Goal: Information Seeking & Learning: Learn about a topic

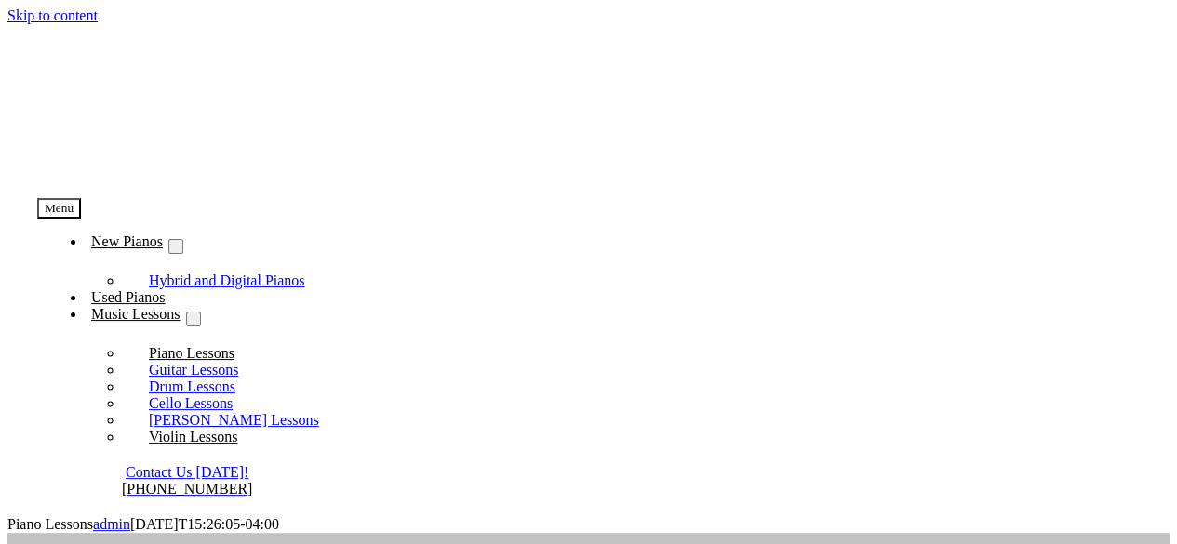
click at [237, 429] on span "Violin Lessons" at bounding box center [193, 437] width 88 height 16
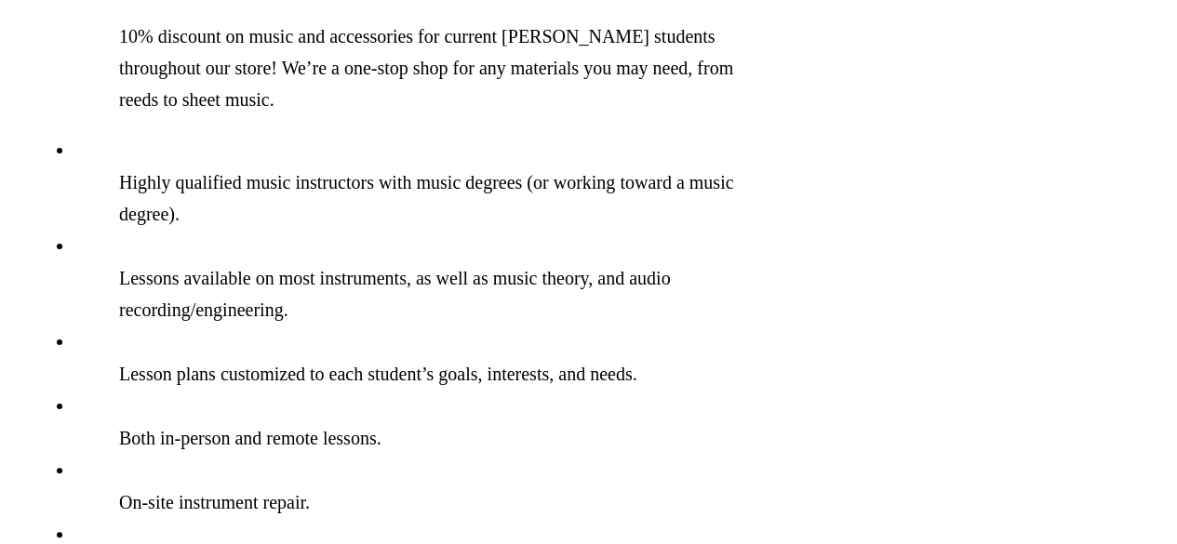
scroll to position [1827, 0]
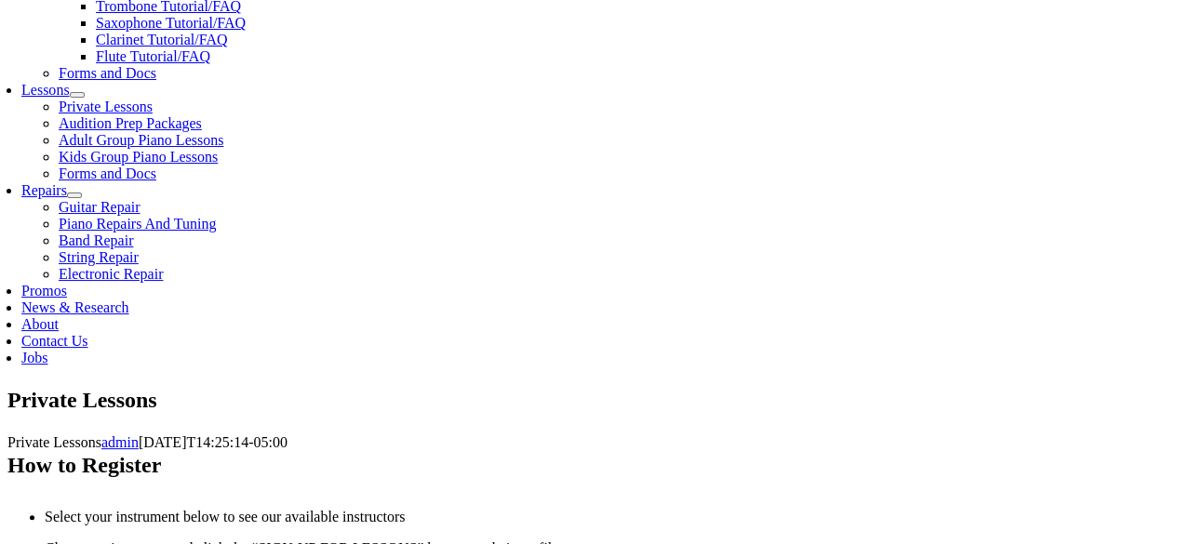
scroll to position [827, 0]
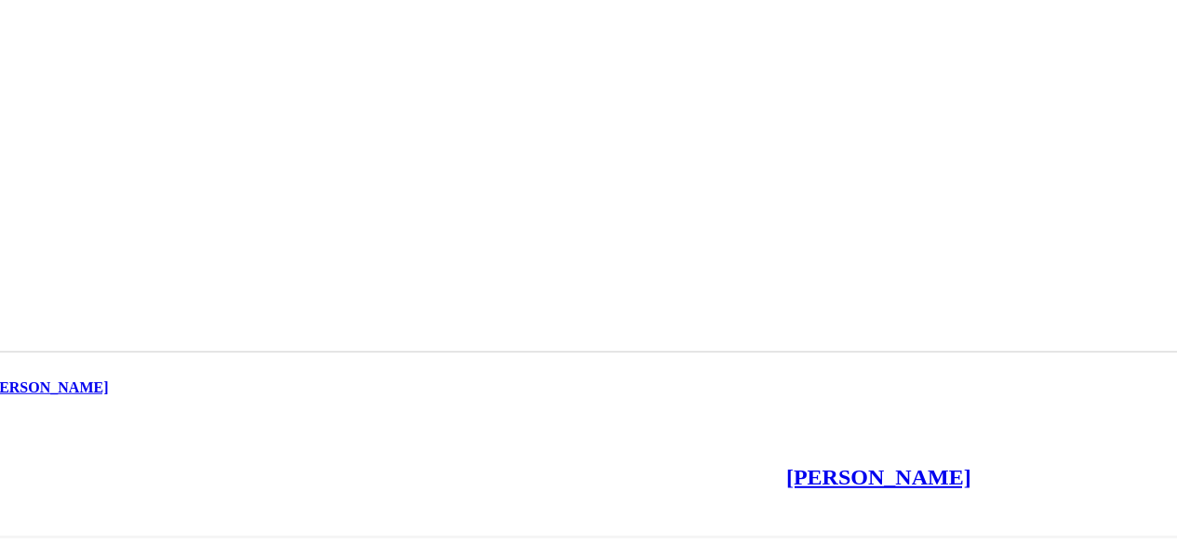
scroll to position [14255, 0]
drag, startPoint x: 655, startPoint y: 406, endPoint x: 609, endPoint y: 494, distance: 99.4
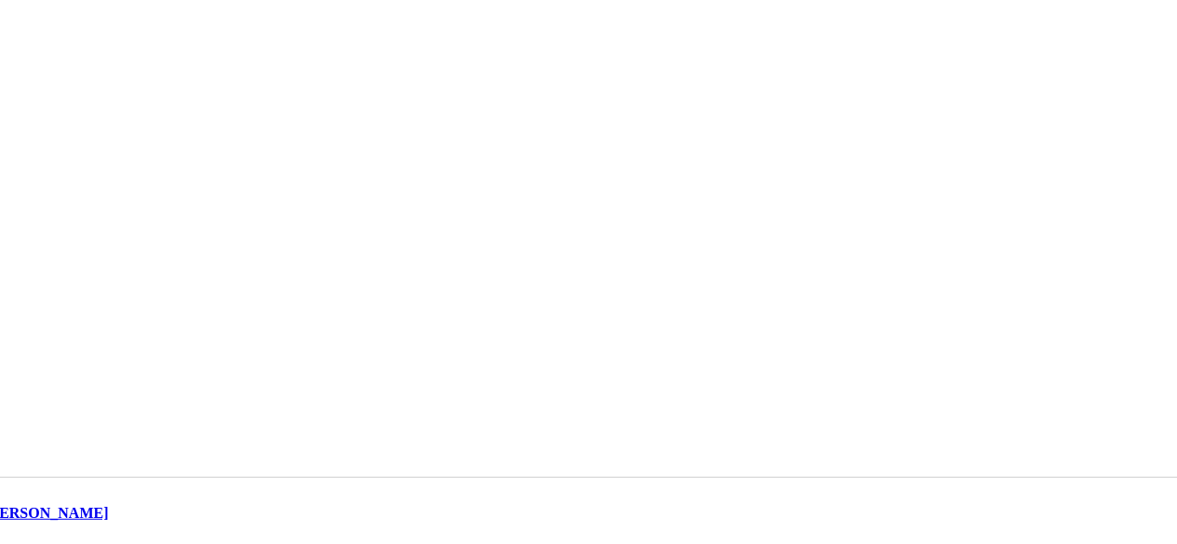
scroll to position [12791, 0]
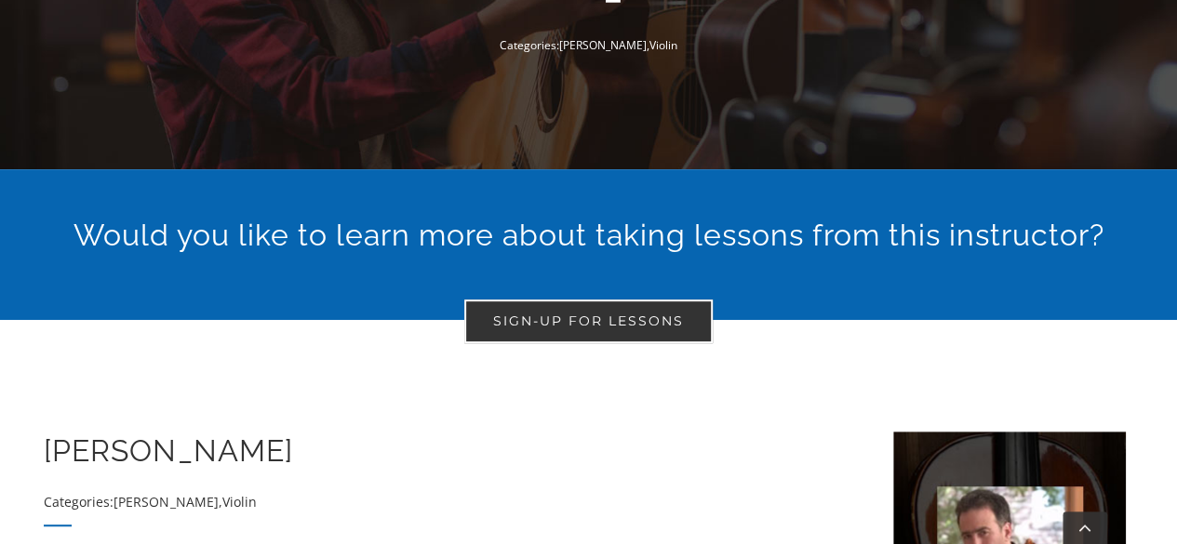
scroll to position [355, 0]
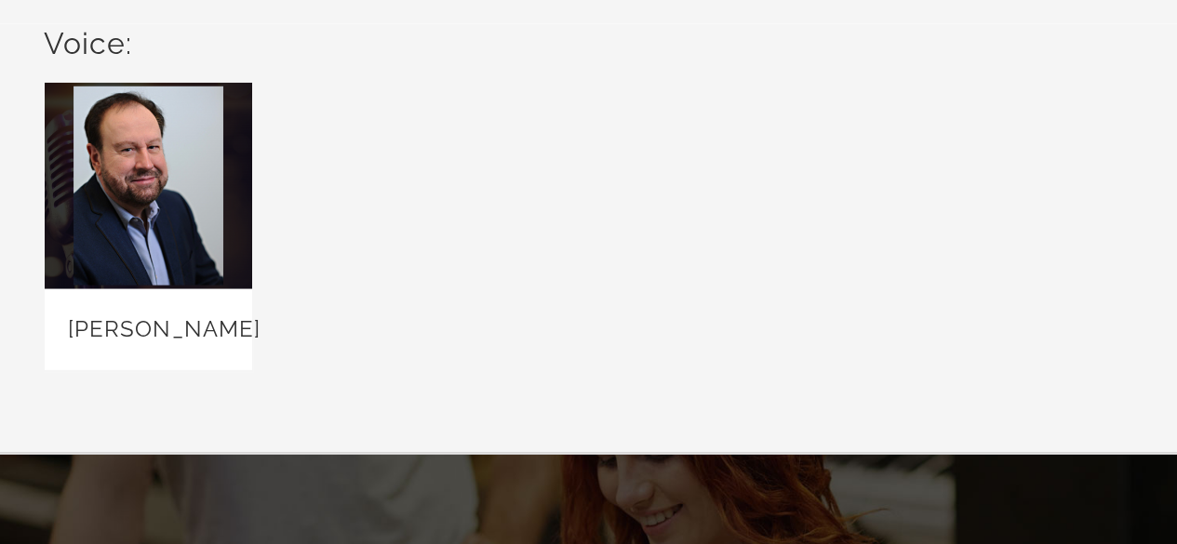
scroll to position [12791, 0]
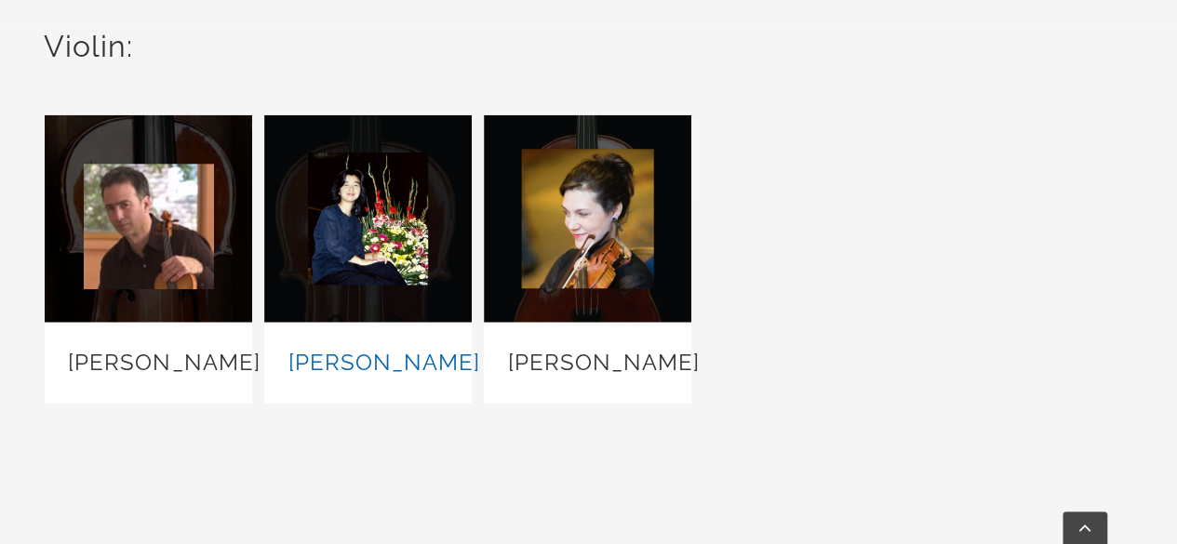
click at [422, 373] on link "[PERSON_NAME]" at bounding box center [383, 362] width 192 height 27
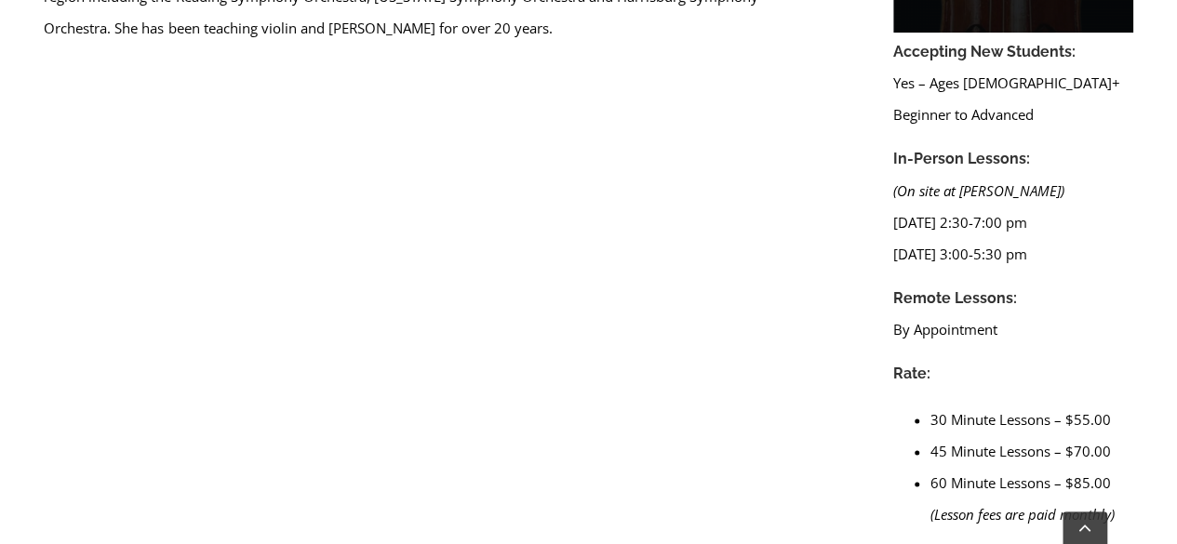
scroll to position [1089, 0]
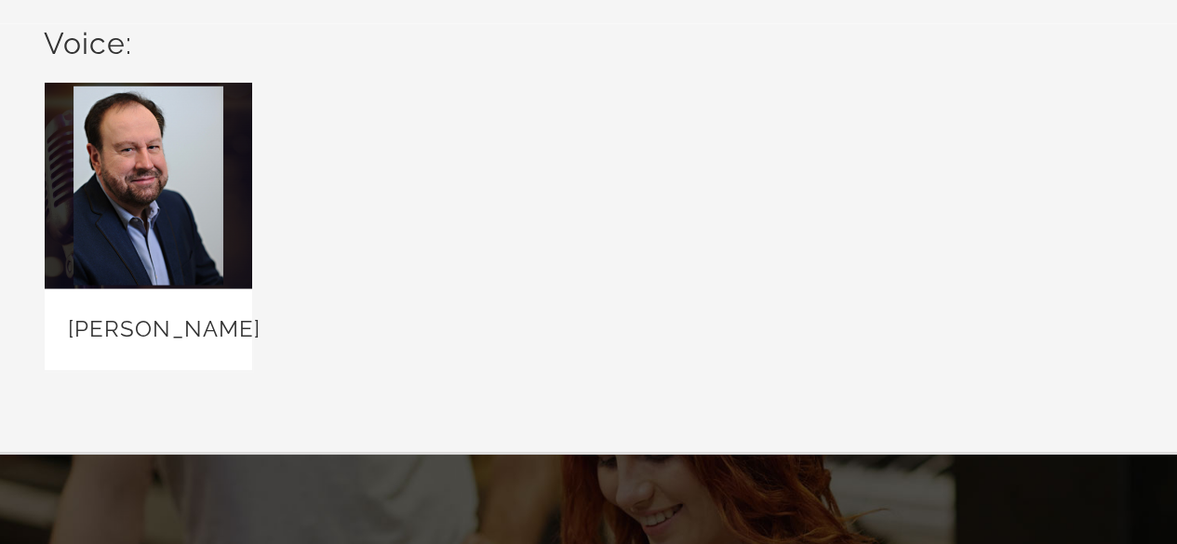
scroll to position [12791, 0]
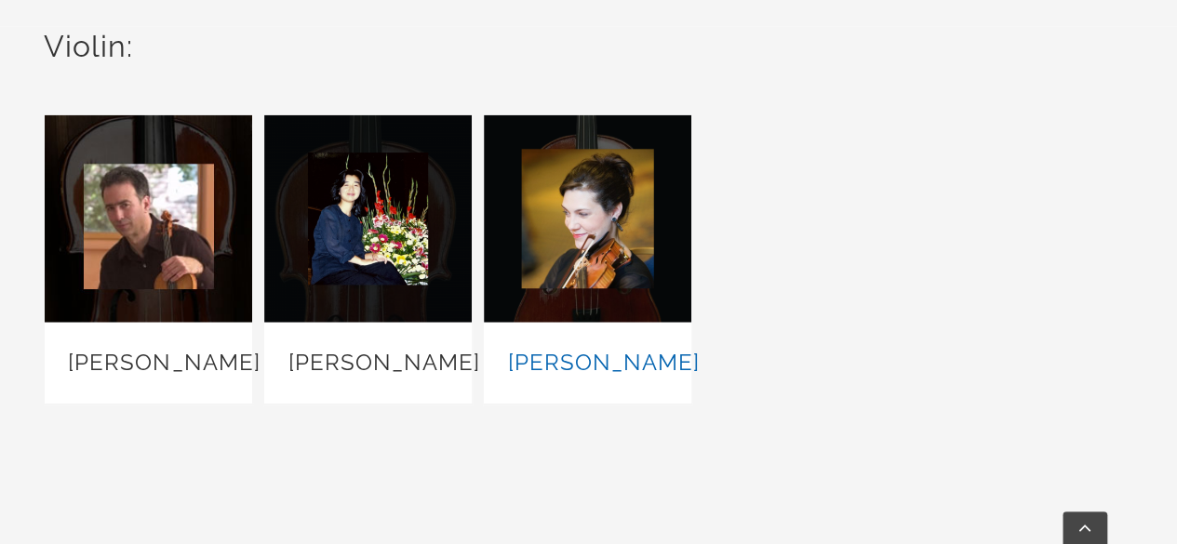
click at [605, 376] on link "[PERSON_NAME]" at bounding box center [603, 362] width 192 height 27
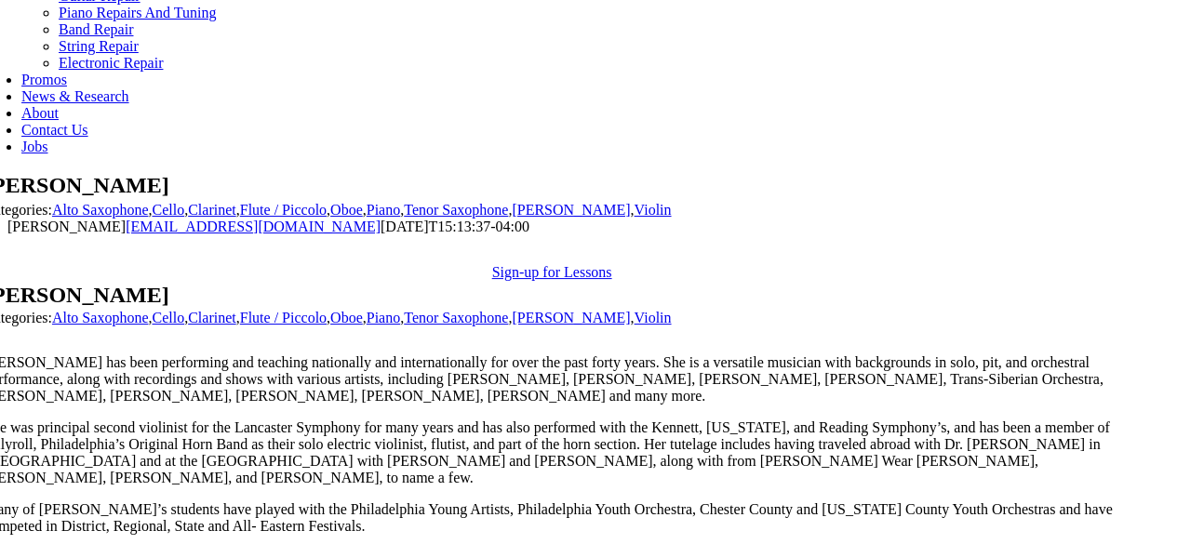
scroll to position [1036, 0]
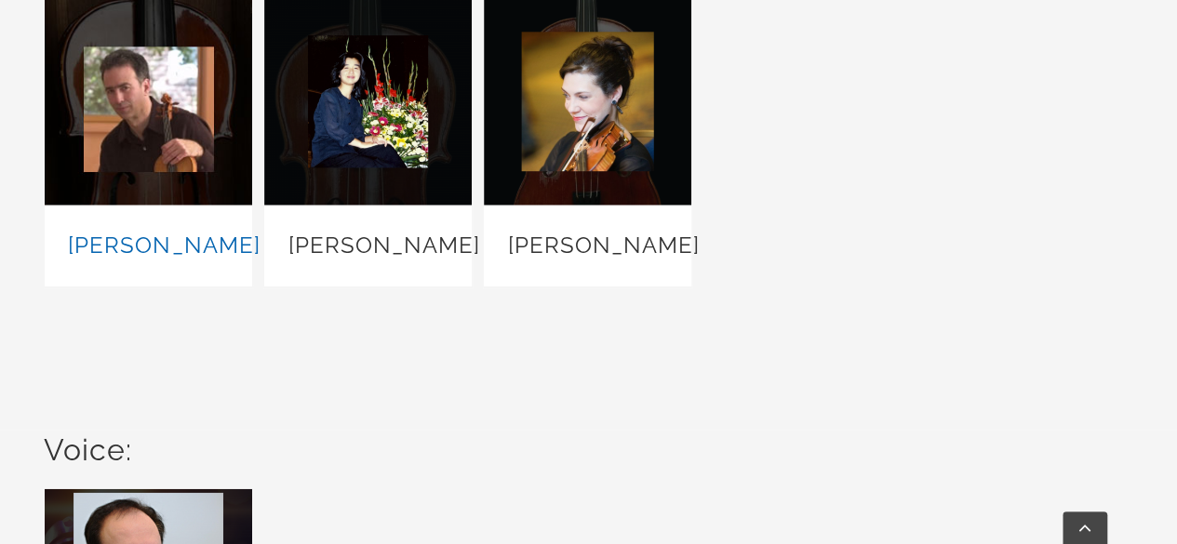
scroll to position [12791, 0]
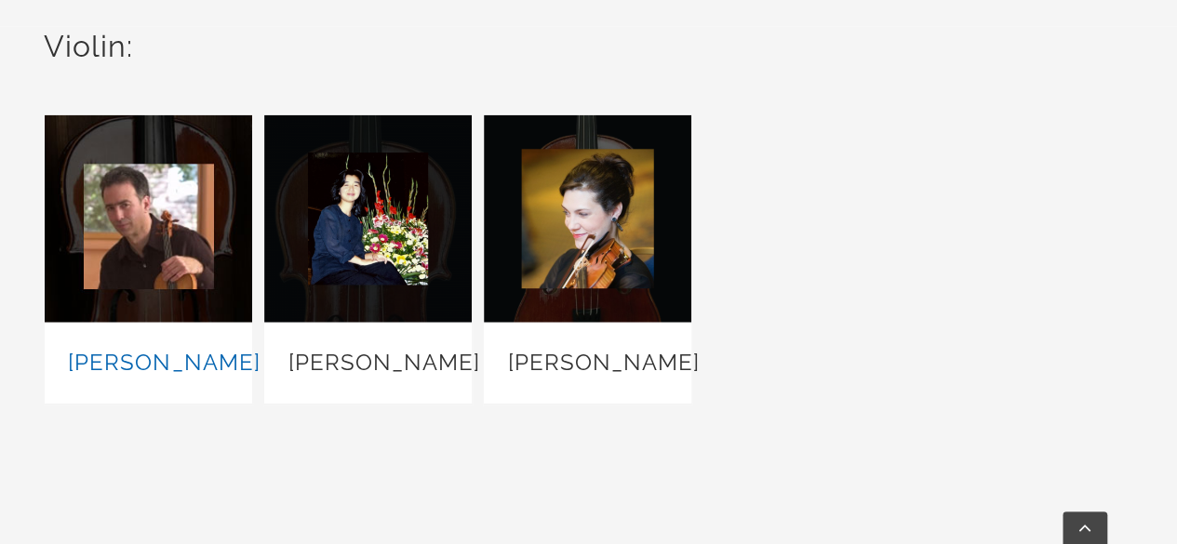
click at [171, 375] on link "Doug Jasik" at bounding box center [164, 362] width 192 height 27
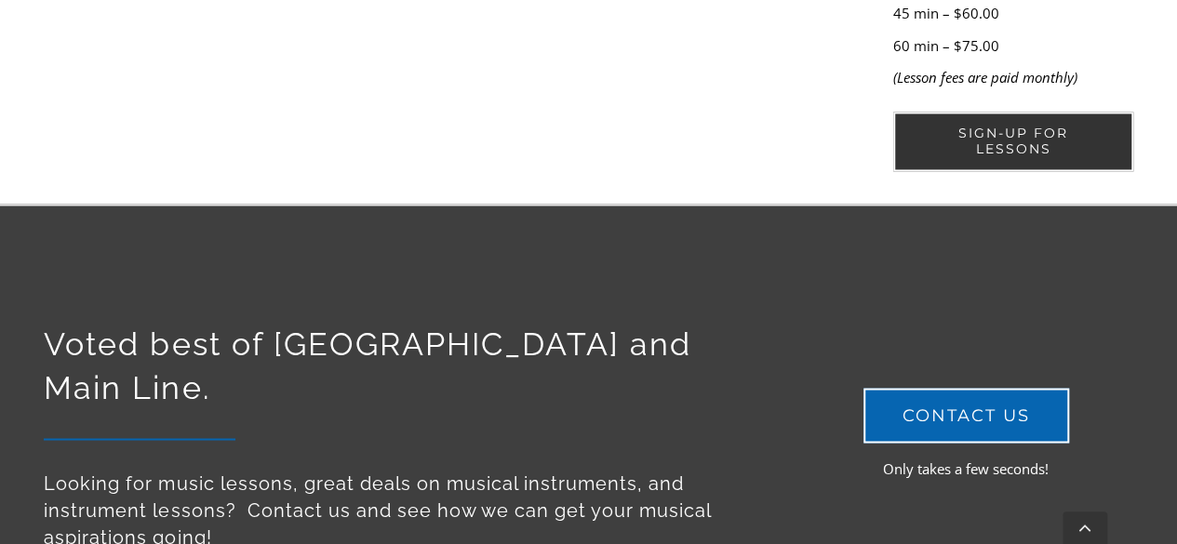
scroll to position [1469, 0]
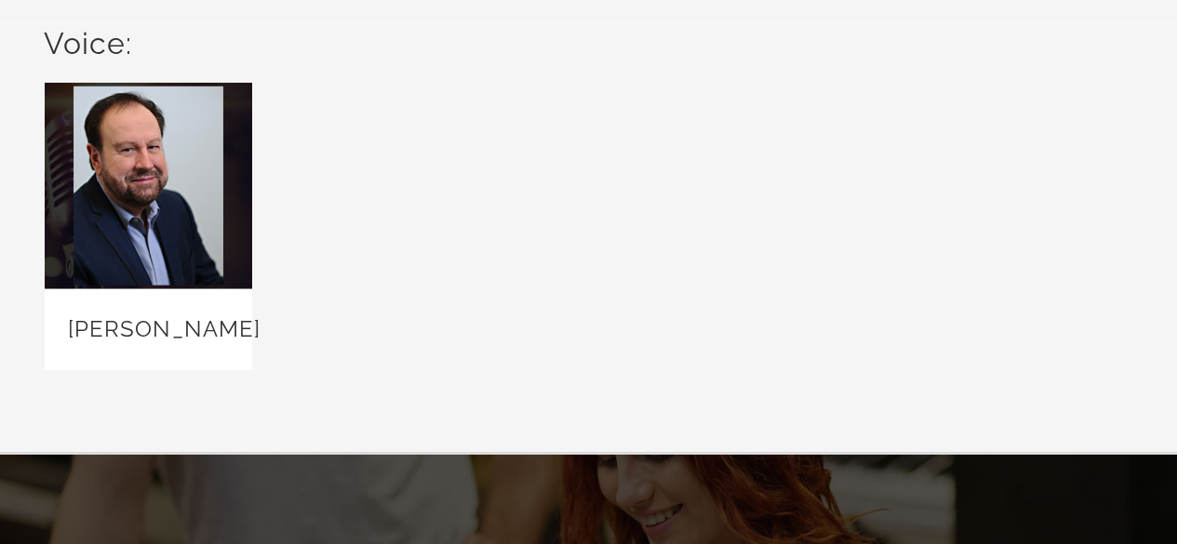
scroll to position [12791, 0]
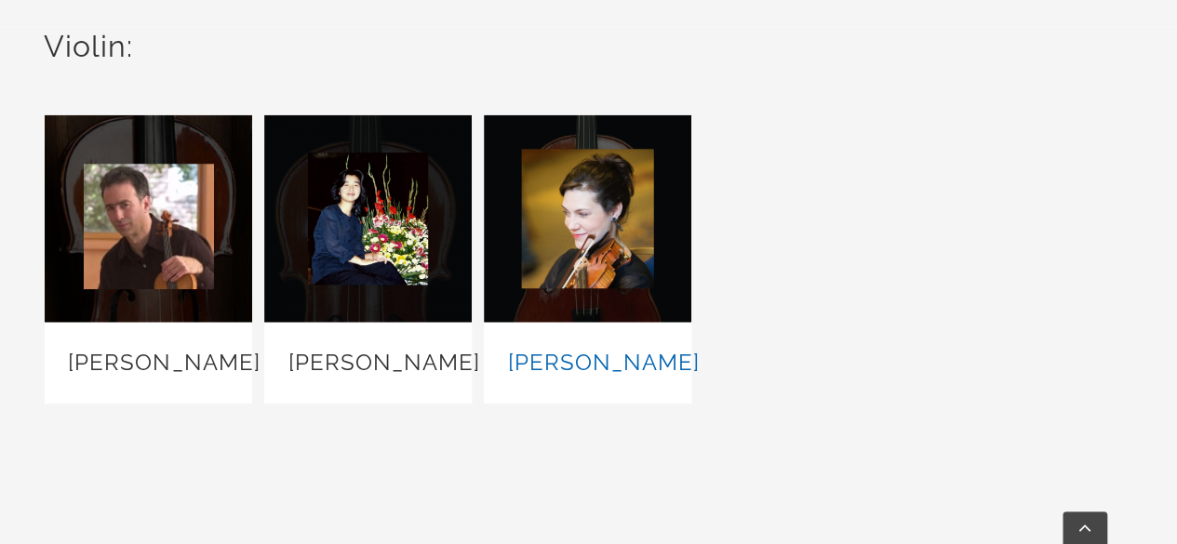
click at [606, 376] on link "[PERSON_NAME]" at bounding box center [603, 362] width 192 height 27
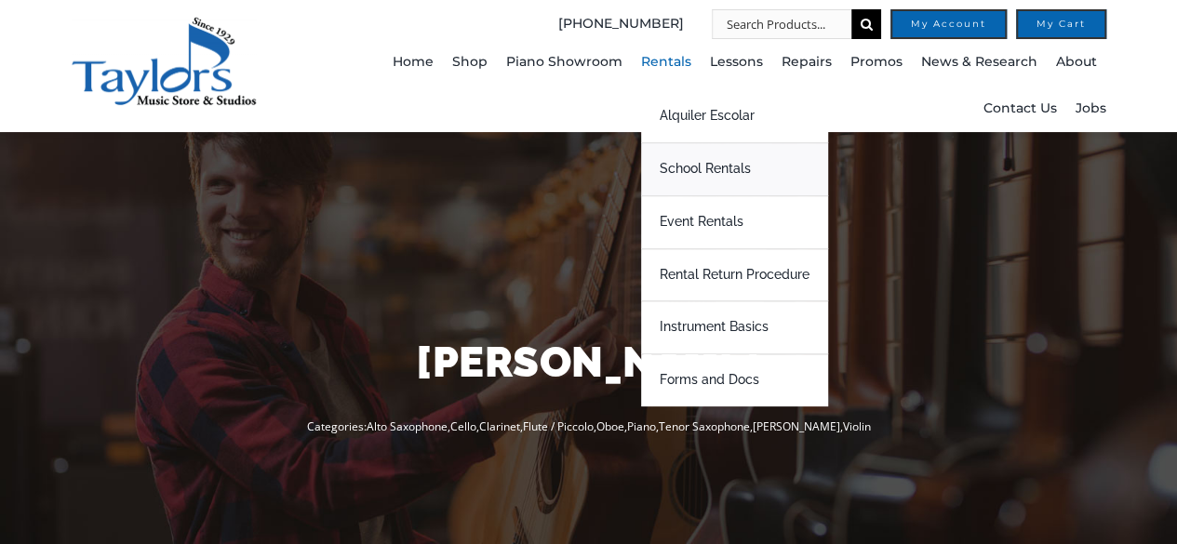
click at [707, 166] on span "School Rentals" at bounding box center [704, 169] width 91 height 30
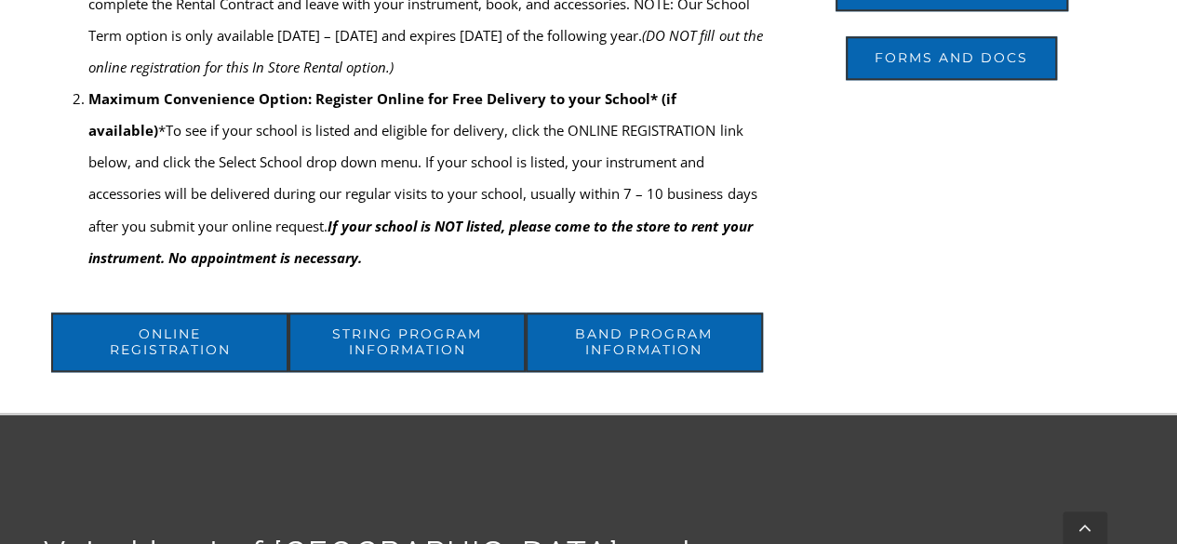
scroll to position [944, 0]
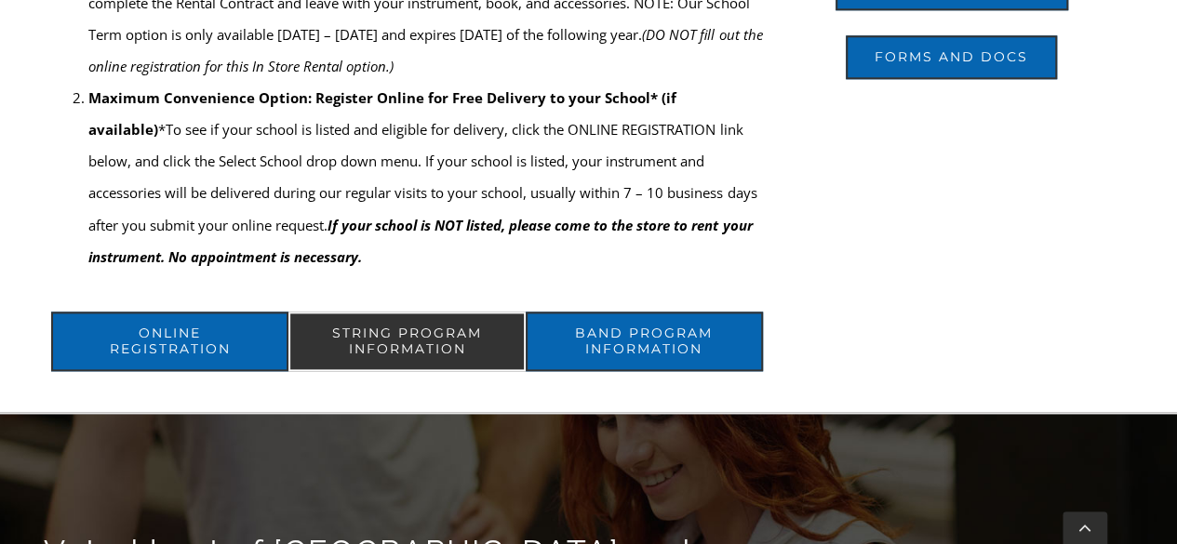
click at [432, 321] on link "String Program Information" at bounding box center [406, 342] width 237 height 60
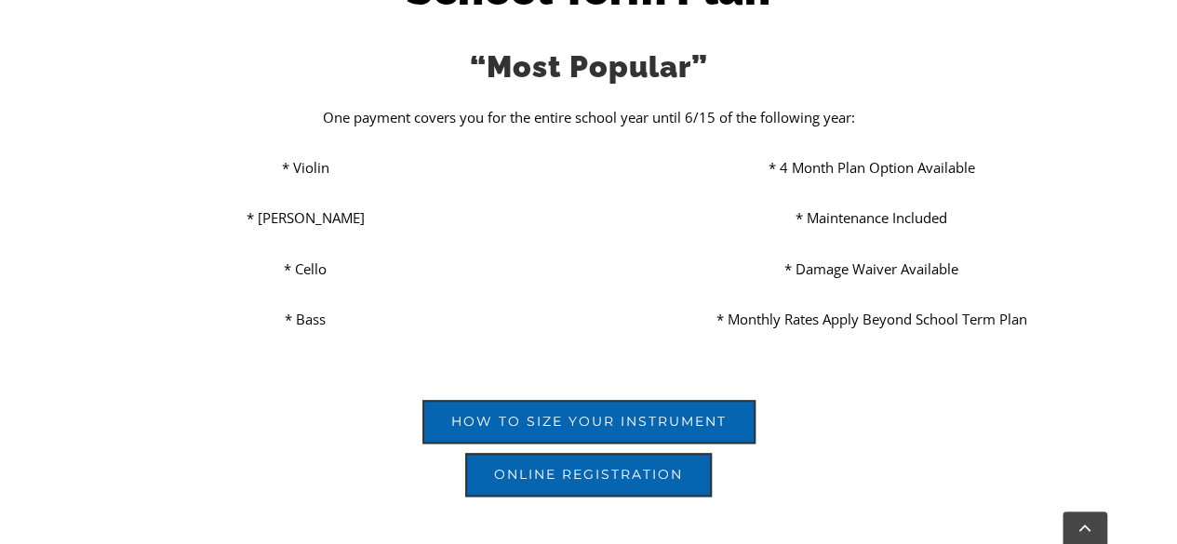
scroll to position [761, 0]
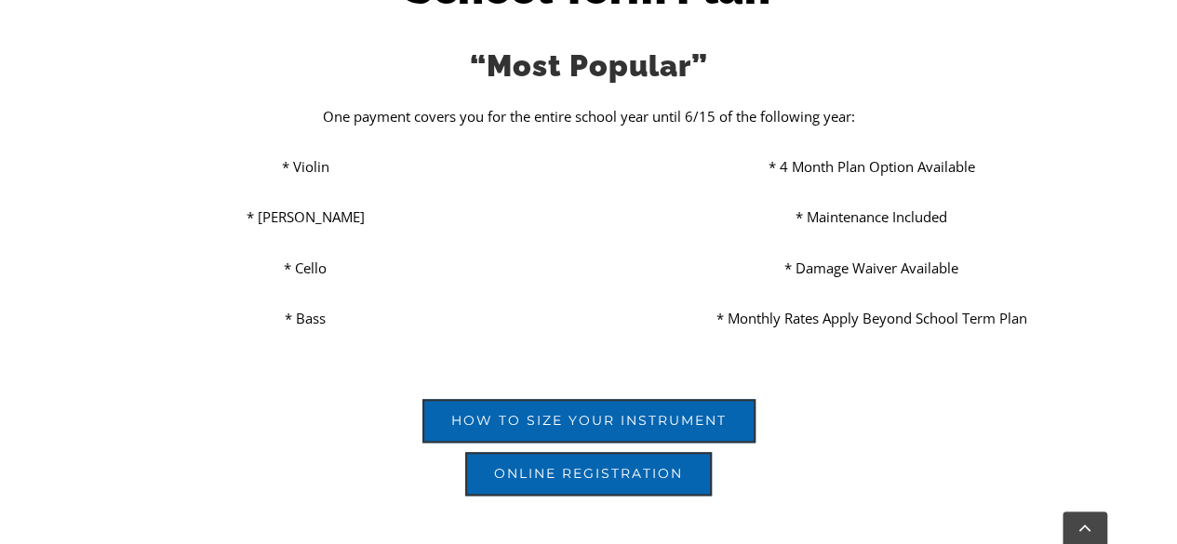
click at [804, 168] on p "* 4 Month Plan Option Available" at bounding box center [871, 167] width 523 height 32
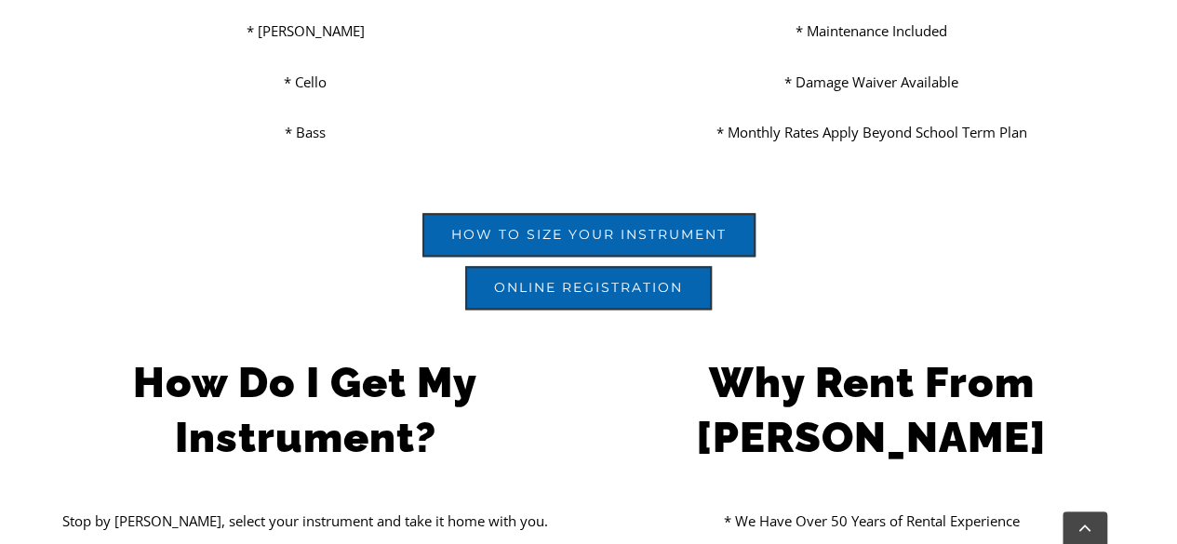
scroll to position [945, 0]
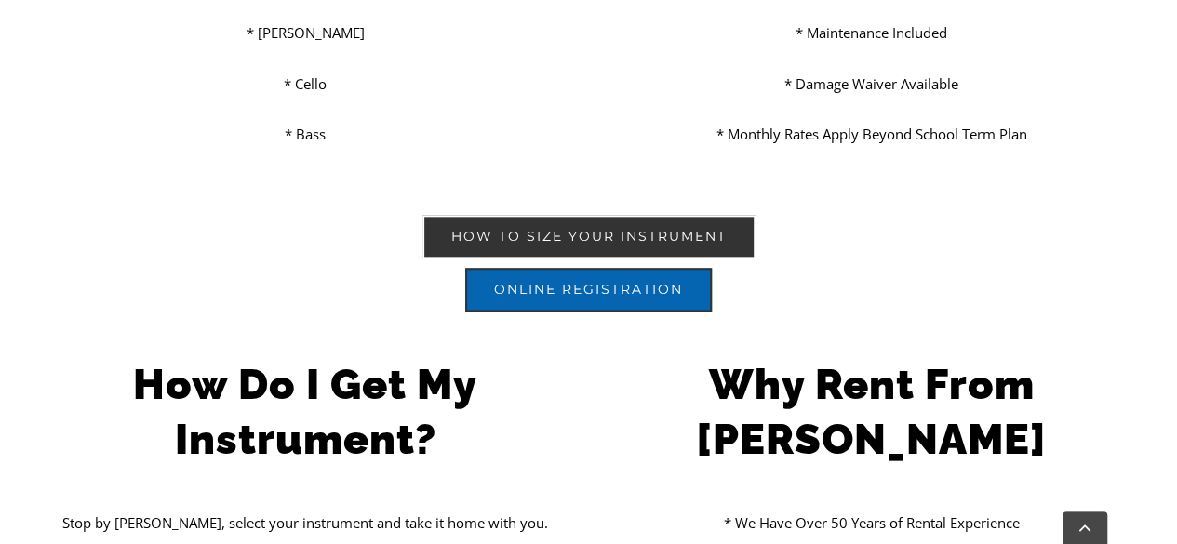
click at [659, 233] on span "How to size your instrument" at bounding box center [588, 237] width 275 height 16
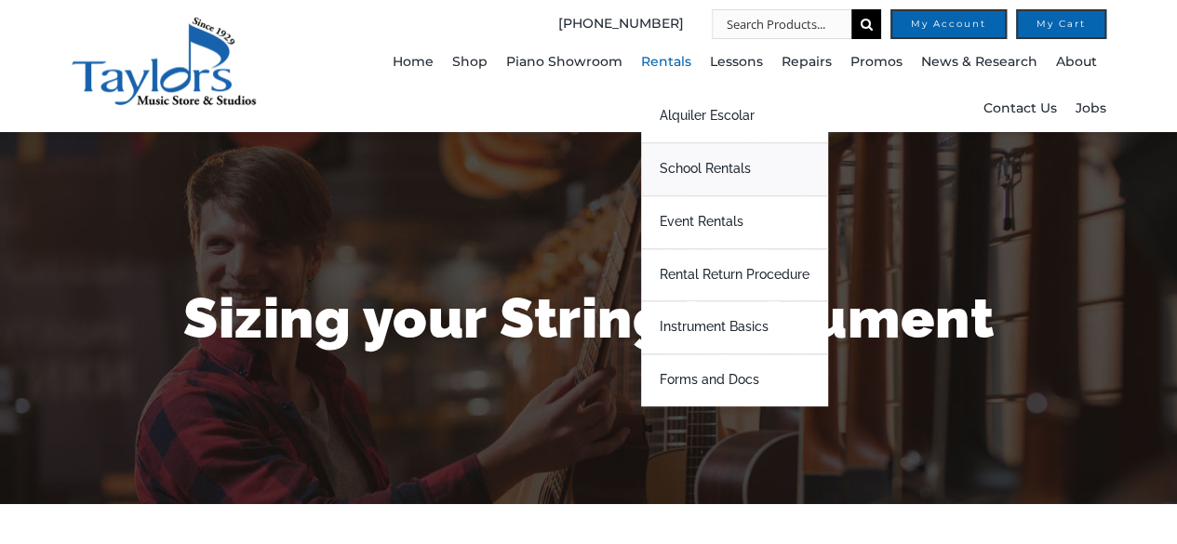
click at [707, 172] on span "School Rentals" at bounding box center [704, 169] width 91 height 30
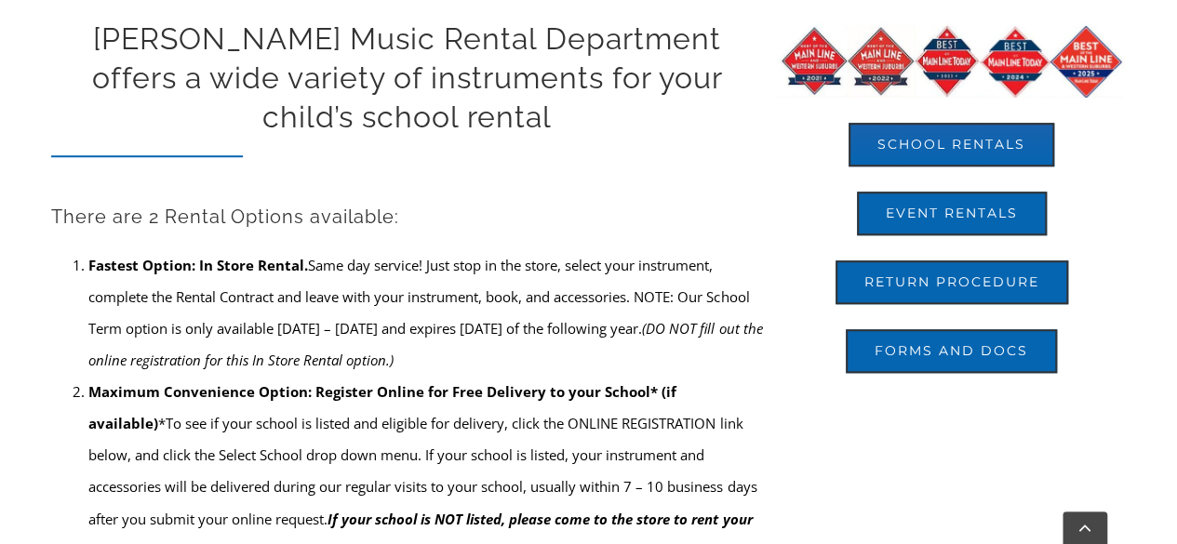
scroll to position [662, 0]
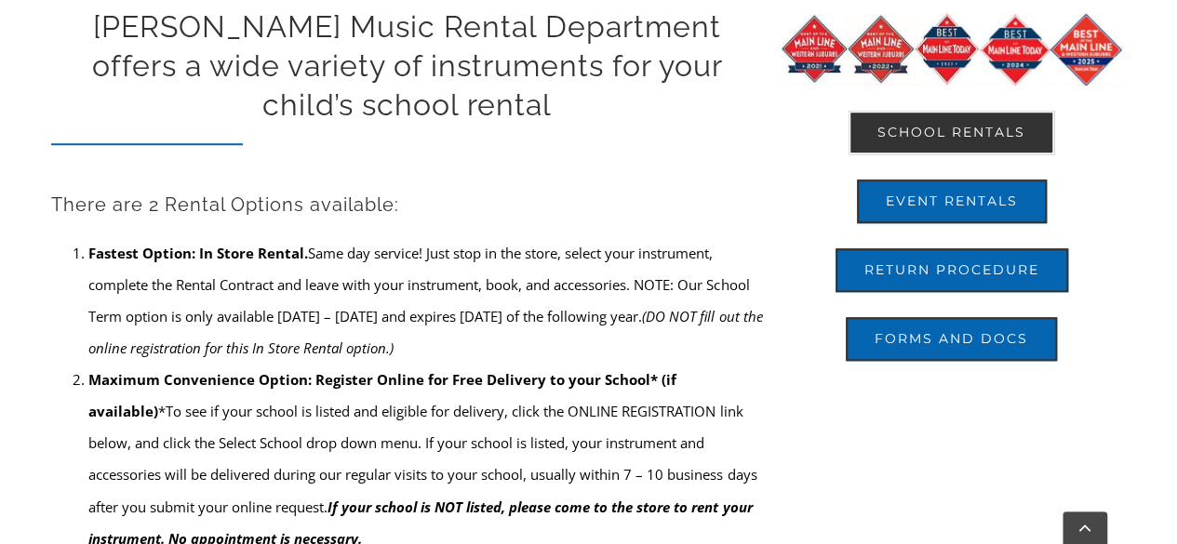
click at [943, 148] on link "School Rentals" at bounding box center [951, 133] width 206 height 44
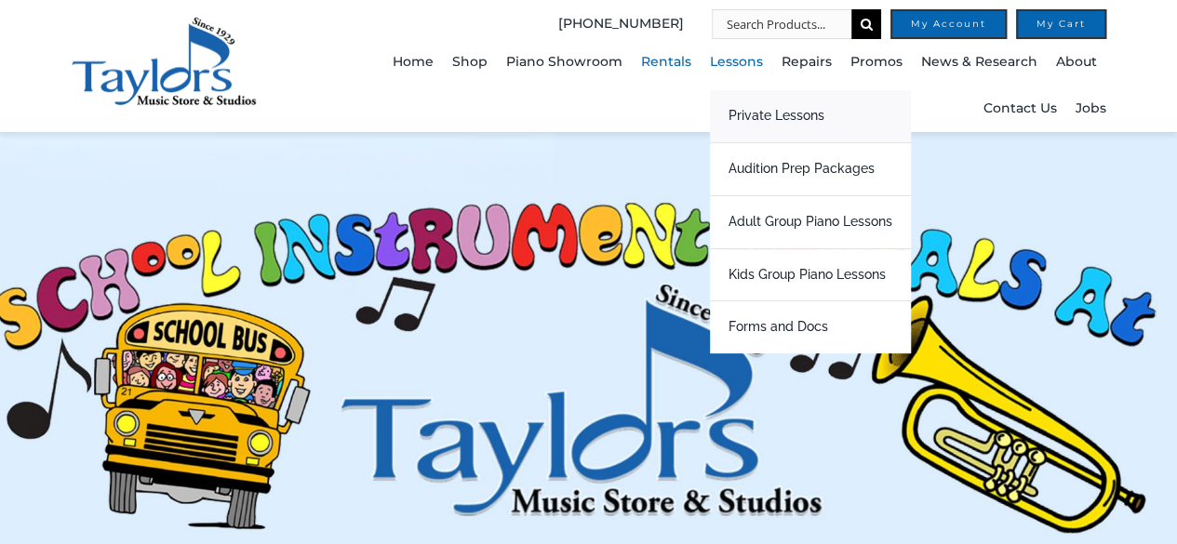
click at [777, 120] on span "Private Lessons" at bounding box center [776, 116] width 96 height 30
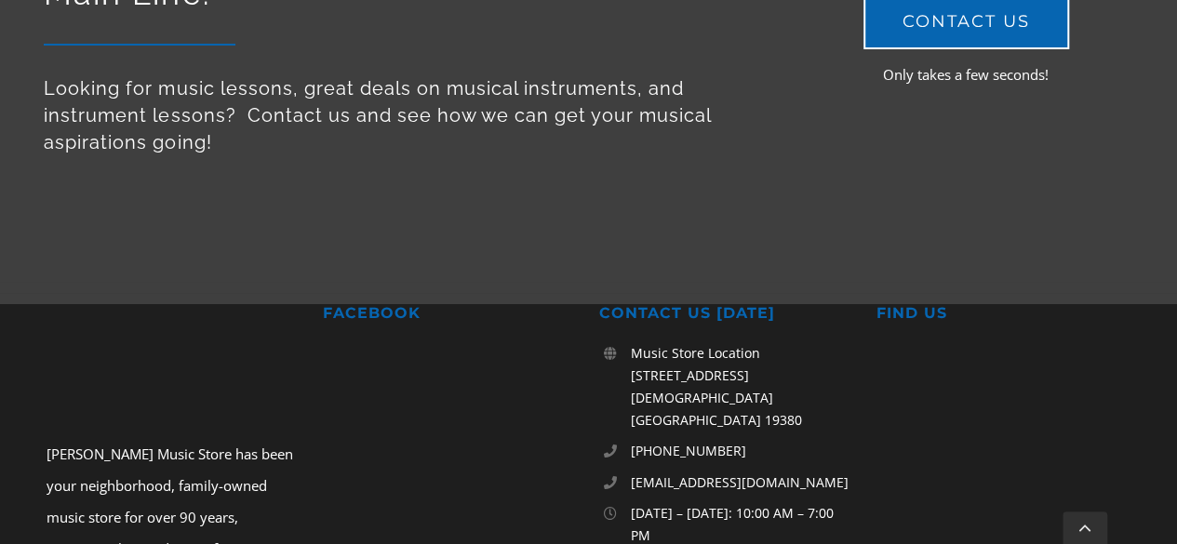
scroll to position [13954, 0]
